Goal: Information Seeking & Learning: Learn about a topic

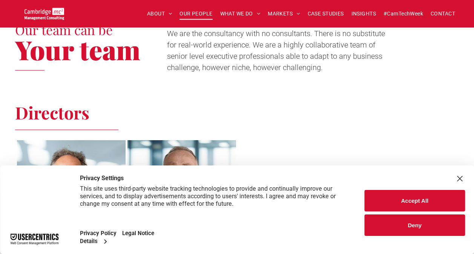
scroll to position [301, 0]
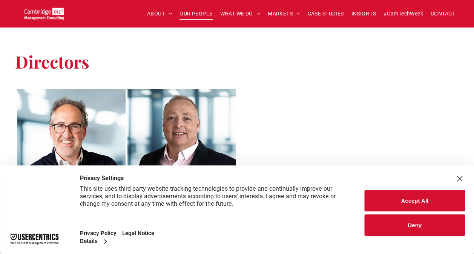
click at [406, 219] on button "Deny" at bounding box center [414, 224] width 100 height 21
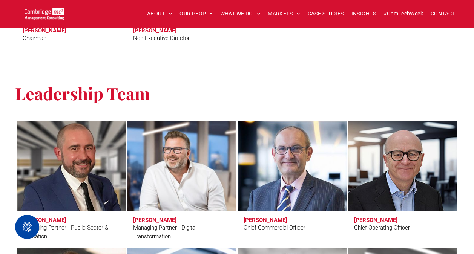
scroll to position [452, 0]
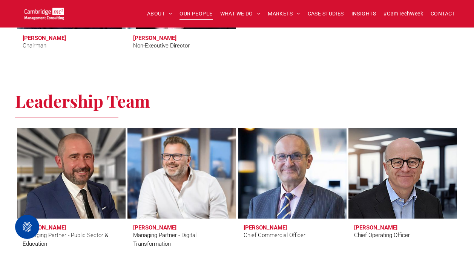
click at [157, 188] on link at bounding box center [181, 173] width 115 height 96
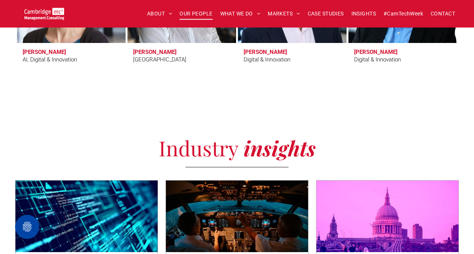
scroll to position [2562, 0]
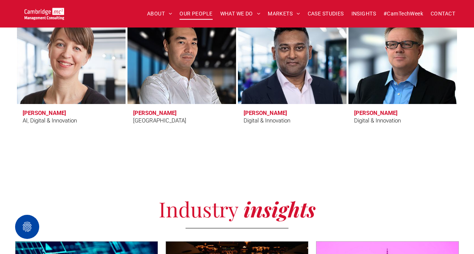
click at [42, 85] on link at bounding box center [71, 59] width 115 height 96
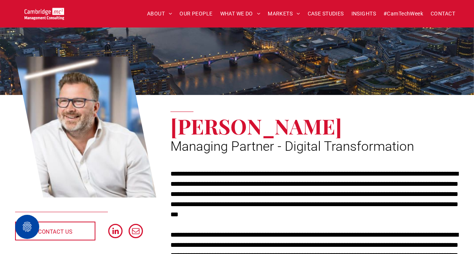
scroll to position [38, 0]
